Goal: Transaction & Acquisition: Purchase product/service

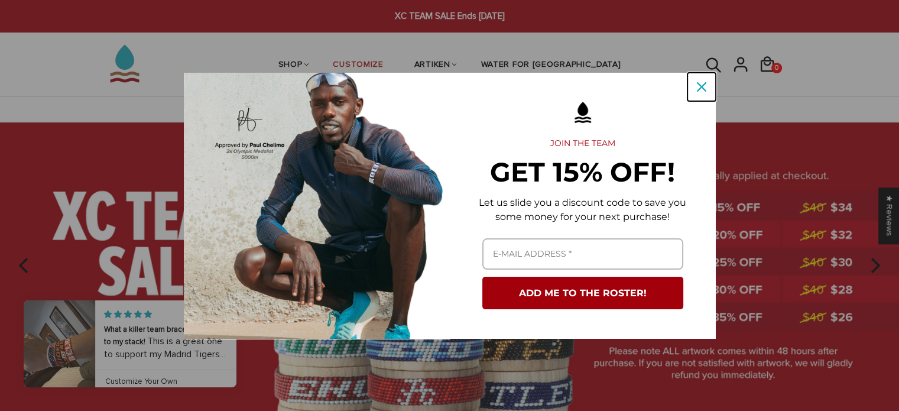
click at [699, 85] on icon "close icon" at bounding box center [701, 86] width 9 height 9
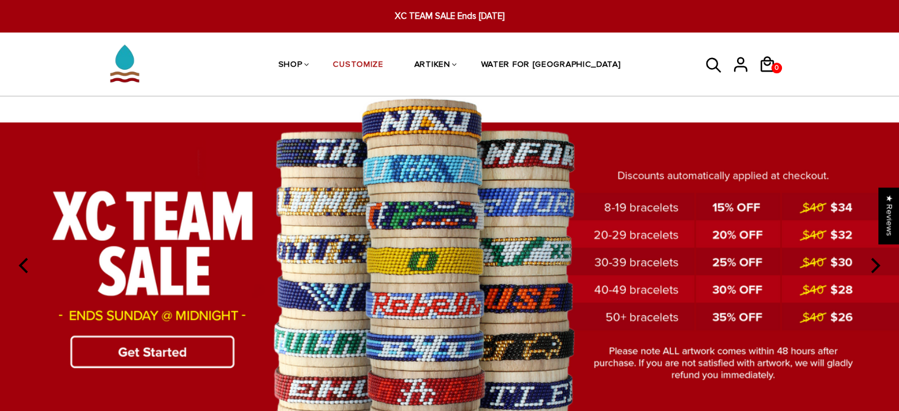
click at [121, 288] on img at bounding box center [449, 263] width 899 height 335
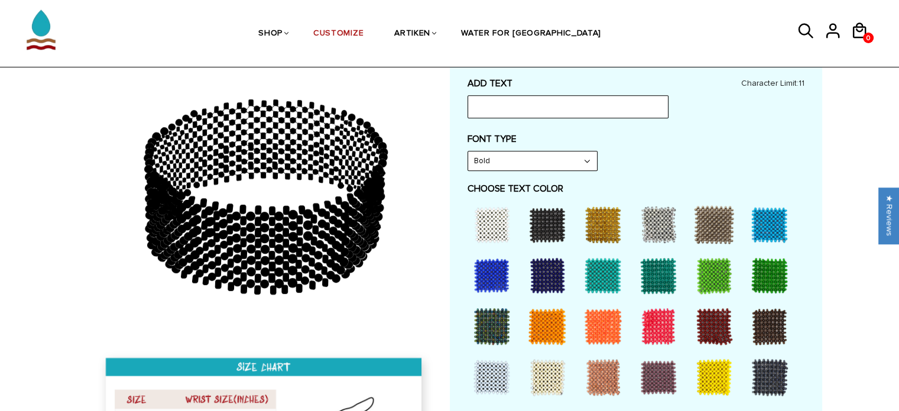
scroll to position [591, 0]
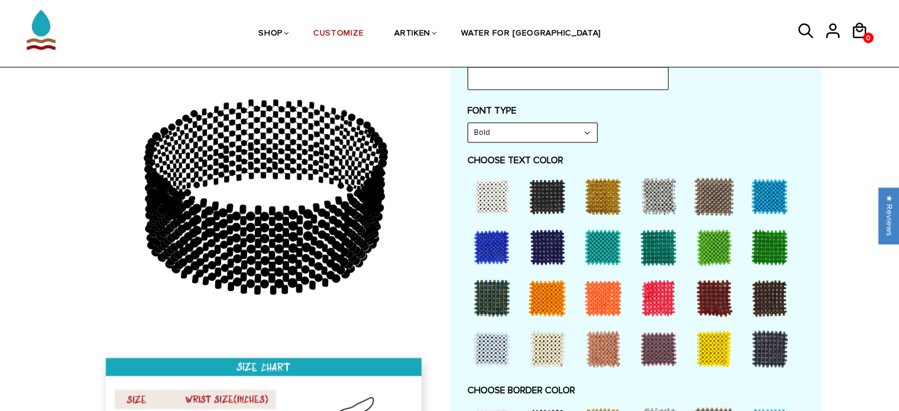
click at [491, 248] on div at bounding box center [491, 246] width 47 height 47
click at [775, 189] on div at bounding box center [769, 196] width 47 height 47
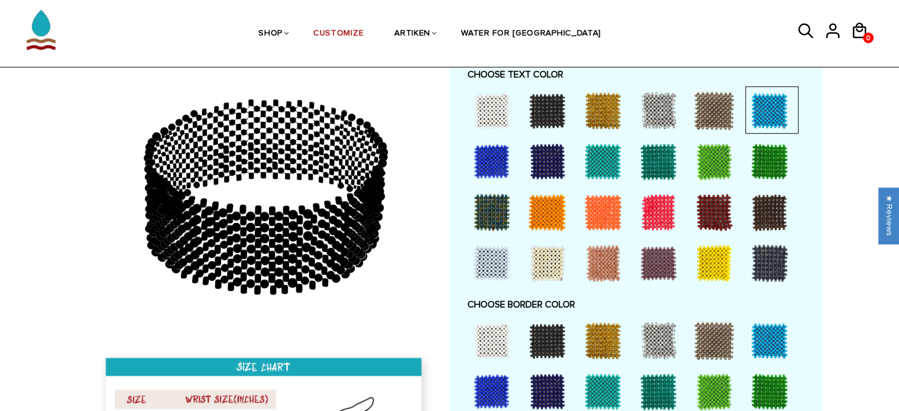
scroll to position [827, 0]
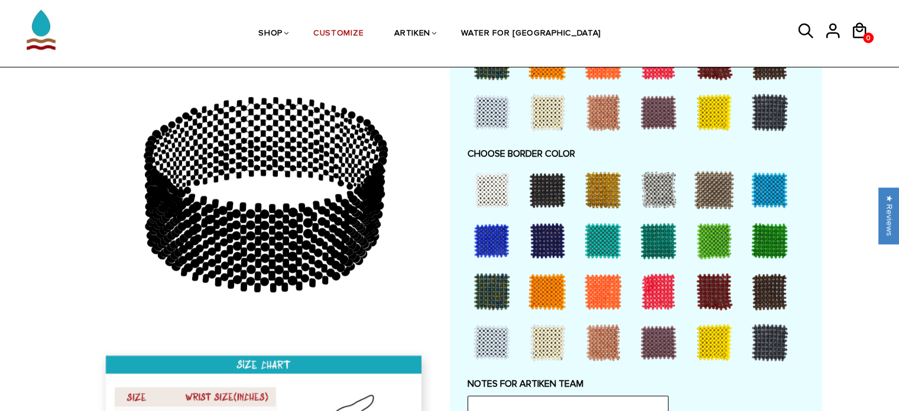
click at [543, 190] on div at bounding box center [547, 189] width 47 height 47
click at [487, 183] on div at bounding box center [491, 189] width 47 height 47
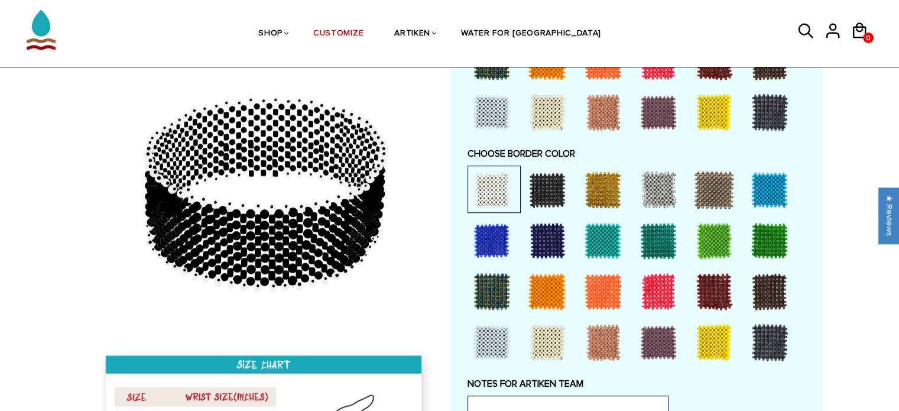
click at [544, 186] on div at bounding box center [547, 189] width 47 height 47
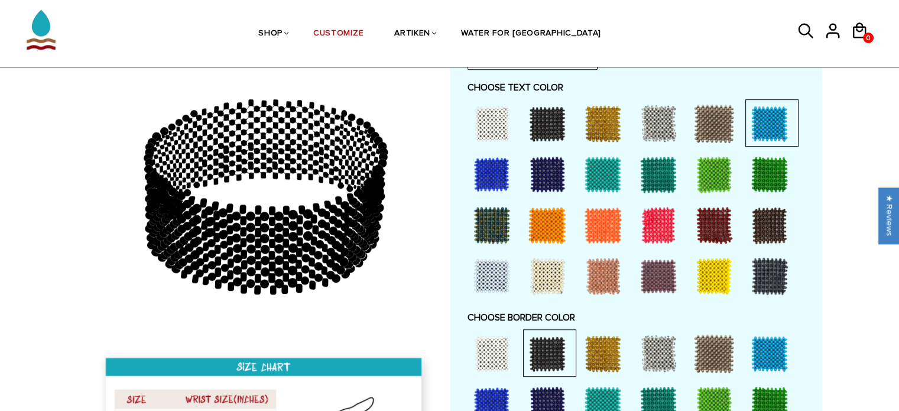
scroll to position [650, 0]
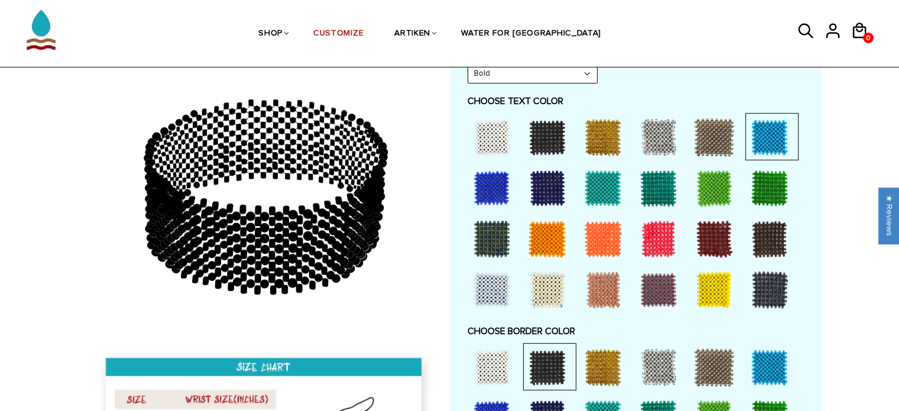
click at [495, 134] on div at bounding box center [491, 136] width 47 height 47
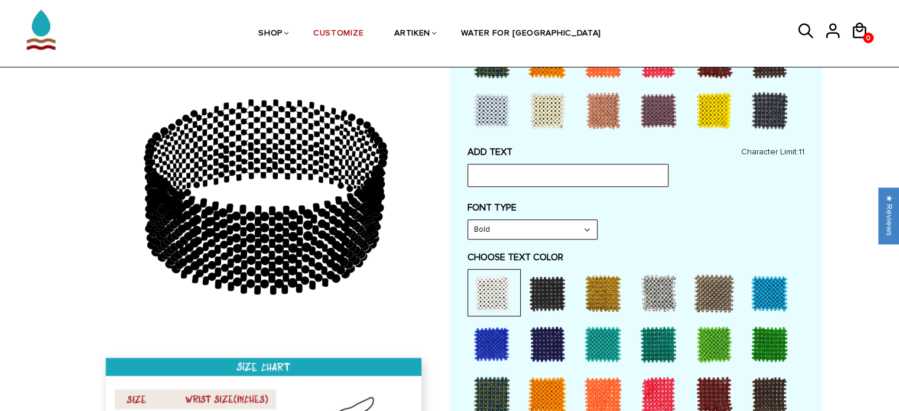
scroll to position [473, 0]
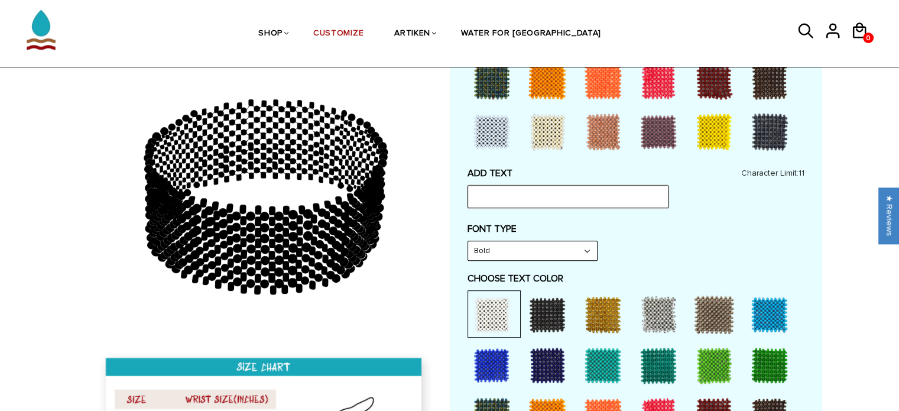
click at [520, 199] on input "text" at bounding box center [567, 196] width 201 height 22
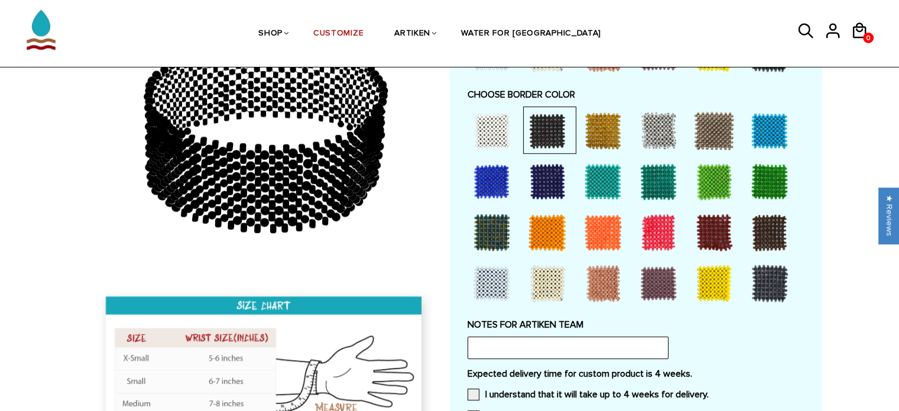
scroll to position [1005, 0]
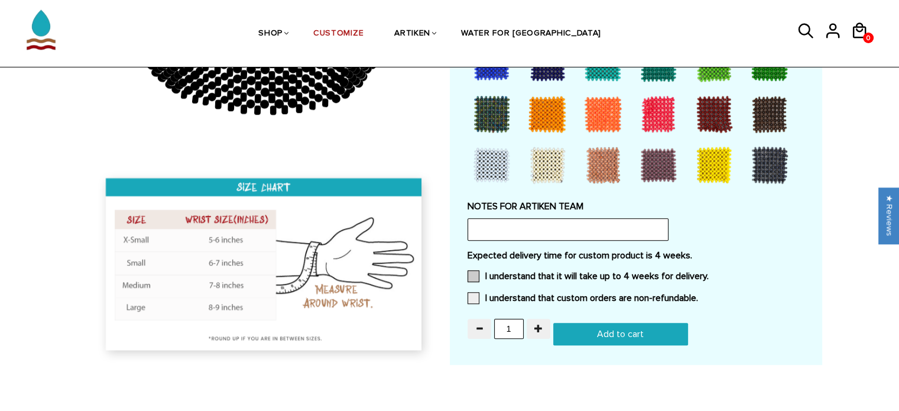
type input "GVSUXC"
click at [474, 271] on span at bounding box center [473, 276] width 12 height 12
click at [709, 272] on input "I understand that it will take up to 4 weeks for delivery." at bounding box center [709, 272] width 0 height 0
click at [472, 293] on span at bounding box center [473, 298] width 12 height 12
click at [698, 294] on input "I understand that custom orders are non-refundable." at bounding box center [698, 294] width 0 height 0
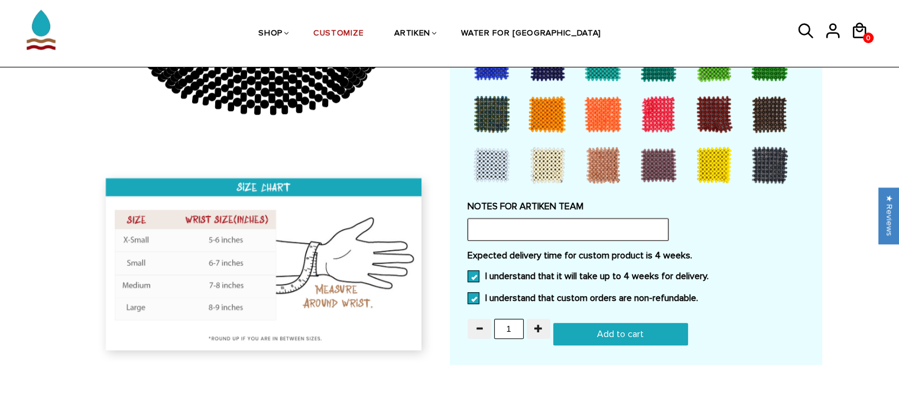
click at [543, 224] on input "text" at bounding box center [567, 229] width 201 height 22
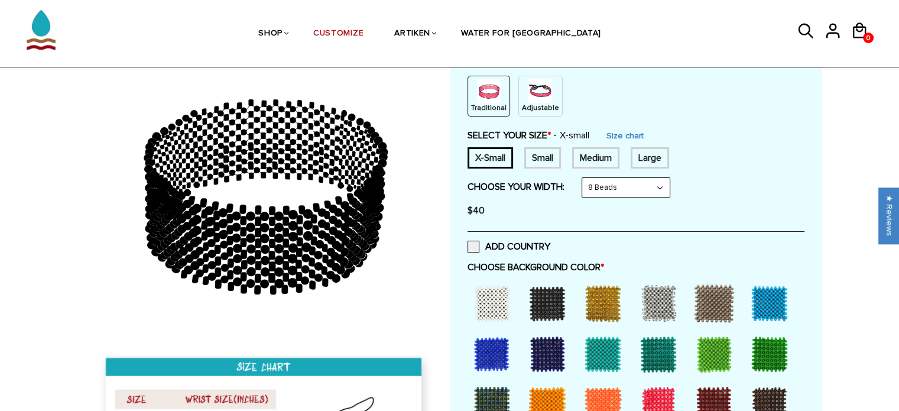
scroll to position [177, 0]
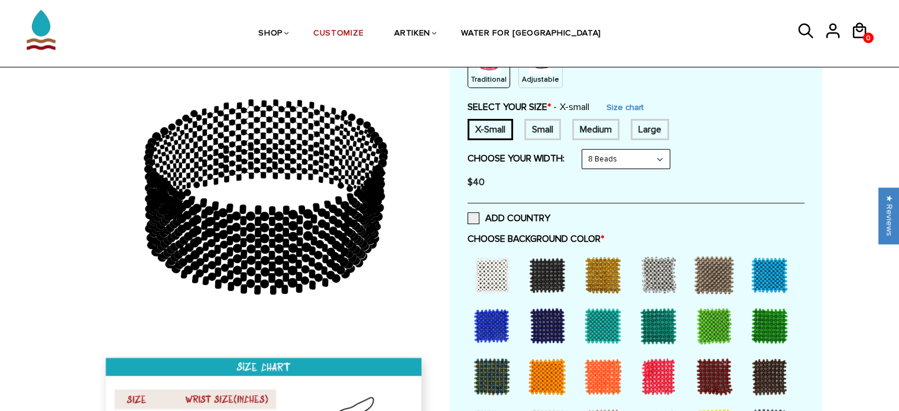
click at [496, 77] on p "Traditional" at bounding box center [488, 79] width 35 height 10
click at [636, 160] on select "8 Beads 6 Beads 10 Beads" at bounding box center [625, 159] width 87 height 19
click at [641, 158] on select "8 Beads 6 Beads 10 Beads" at bounding box center [625, 159] width 87 height 19
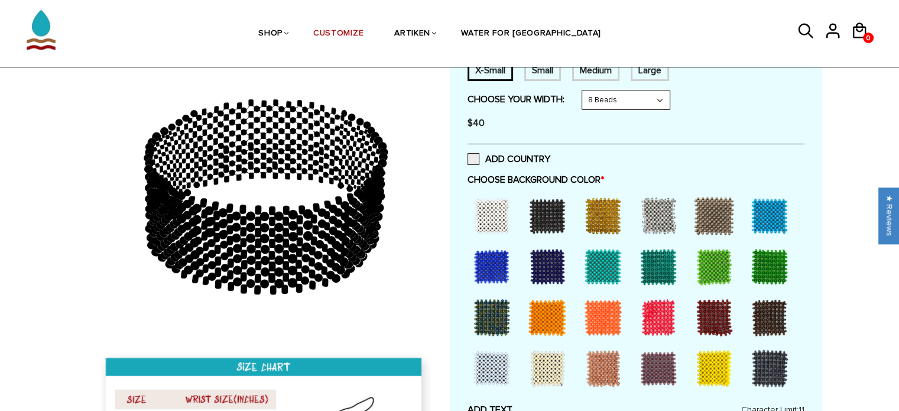
click at [555, 207] on div at bounding box center [547, 215] width 47 height 47
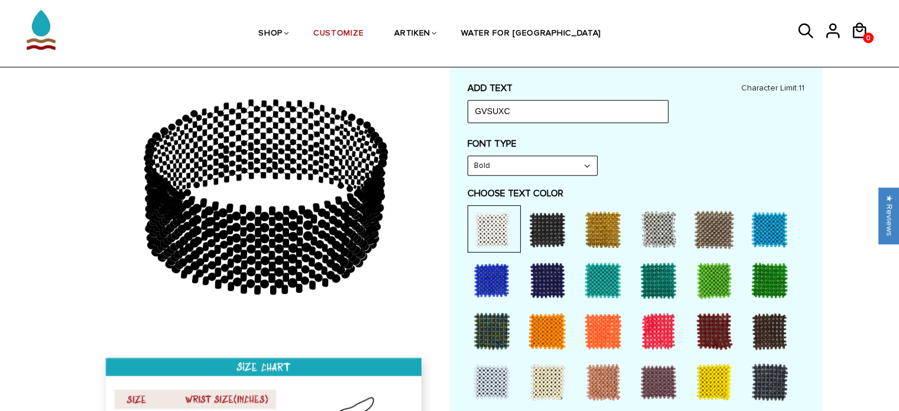
scroll to position [591, 0]
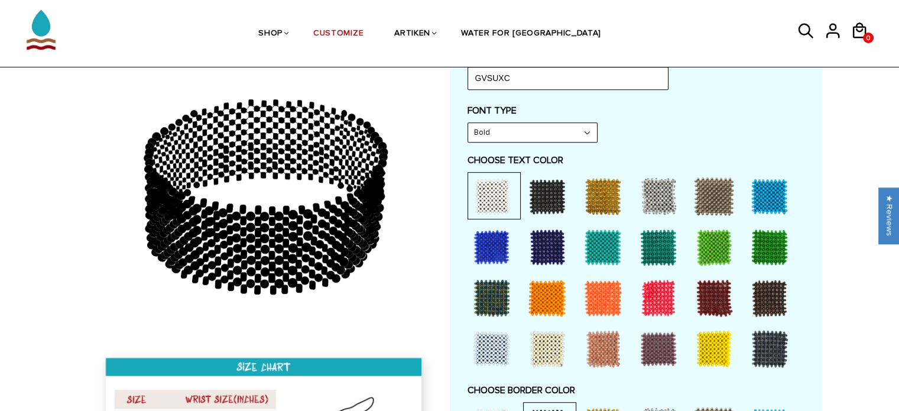
click at [491, 238] on div at bounding box center [491, 246] width 47 height 47
click at [494, 181] on div at bounding box center [491, 196] width 47 height 47
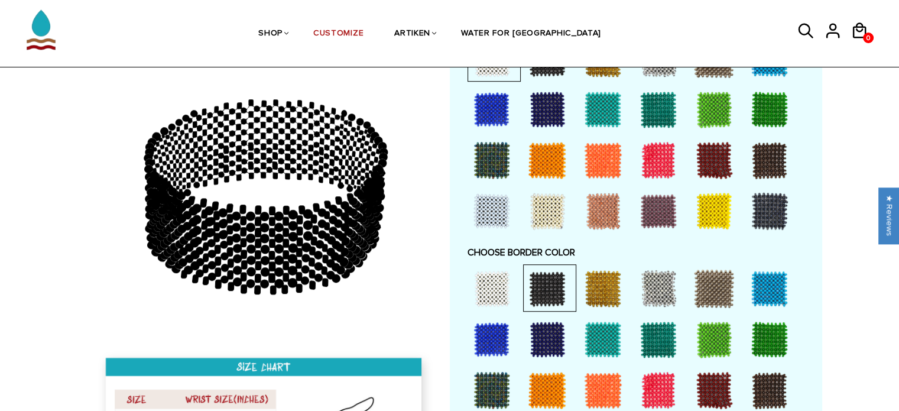
scroll to position [827, 0]
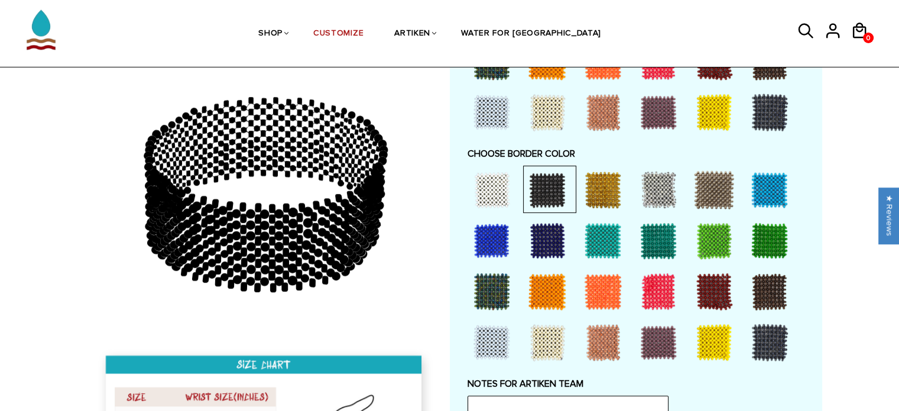
click at [496, 233] on div at bounding box center [491, 240] width 47 height 47
